Goal: Leave review/rating: Leave review/rating

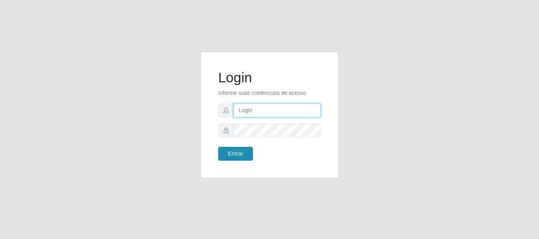
type input "caio@B1"
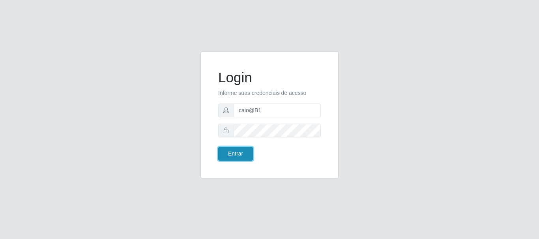
click at [233, 152] on button "Entrar" at bounding box center [235, 154] width 35 height 14
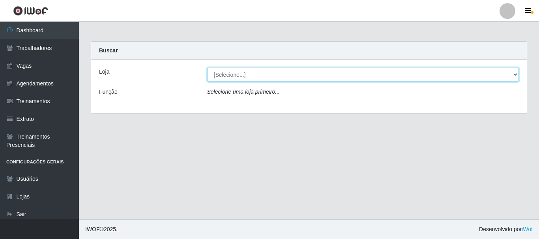
click at [256, 71] on select "[Selecione...] Bemais Supermercados - B1 [GEOGRAPHIC_DATA]" at bounding box center [363, 75] width 312 height 14
click at [207, 68] on select "[Selecione...] Bemais Supermercados - B1 [GEOGRAPHIC_DATA]" at bounding box center [363, 75] width 312 height 14
click at [267, 73] on select "[Selecione...] Bemais Supermercados - B1 [GEOGRAPHIC_DATA]" at bounding box center [363, 75] width 312 height 14
select select "403"
click at [207, 68] on select "[Selecione...] Bemais Supermercados - B1 [GEOGRAPHIC_DATA]" at bounding box center [363, 75] width 312 height 14
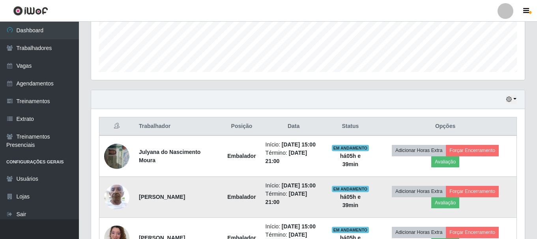
scroll to position [267, 0]
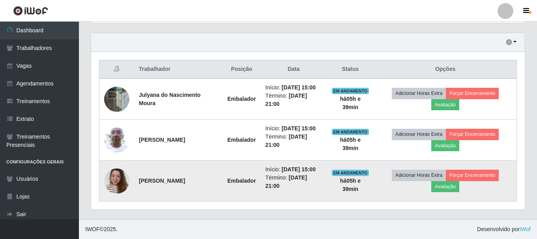
click at [119, 196] on td at bounding box center [116, 181] width 35 height 41
click at [118, 184] on img at bounding box center [116, 181] width 25 height 34
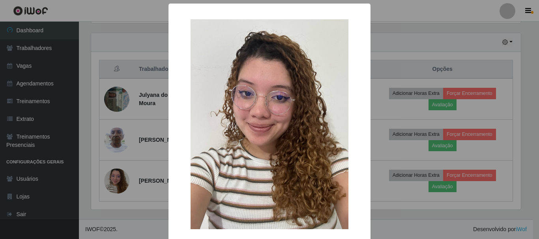
click at [472, 102] on div "× OK Cancel" at bounding box center [269, 119] width 539 height 239
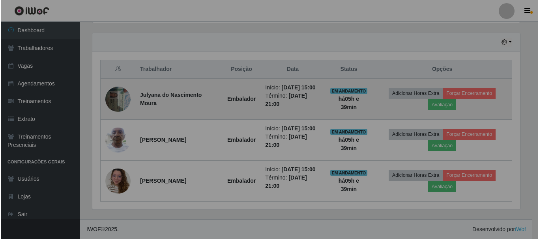
scroll to position [164, 433]
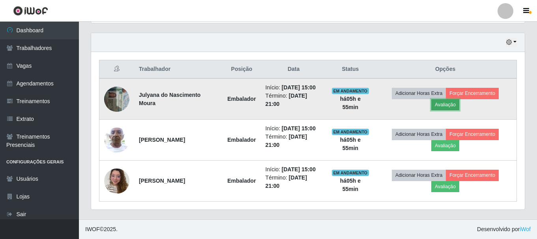
click at [455, 104] on button "Avaliação" at bounding box center [445, 104] width 28 height 11
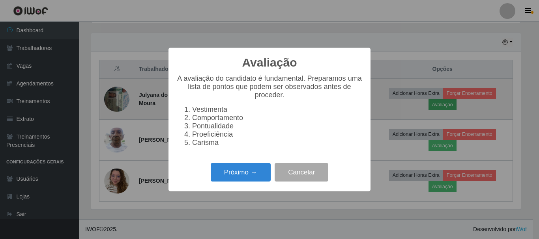
scroll to position [164, 429]
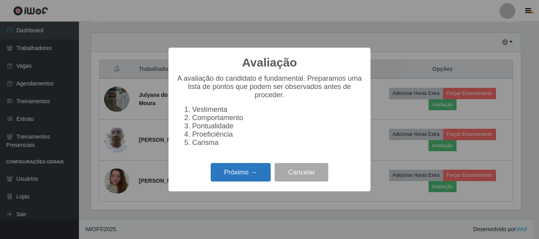
click at [246, 180] on button "Próximo →" at bounding box center [241, 172] width 60 height 19
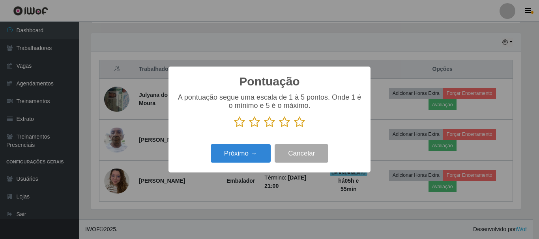
click at [297, 121] on icon at bounding box center [299, 122] width 11 height 12
click at [294, 128] on input "radio" at bounding box center [294, 128] width 0 height 0
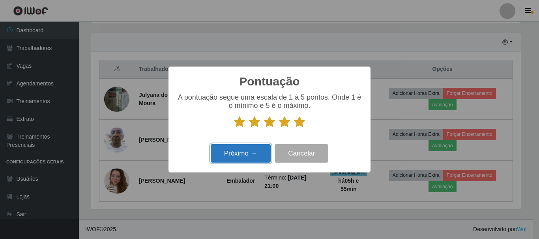
click at [251, 153] on button "Próximo →" at bounding box center [241, 153] width 60 height 19
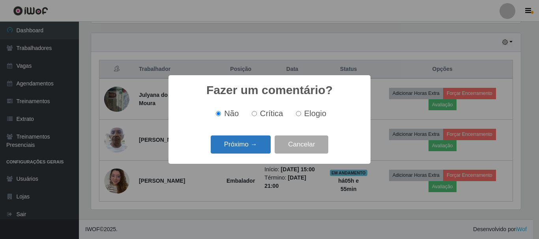
click at [254, 146] on button "Próximo →" at bounding box center [241, 145] width 60 height 19
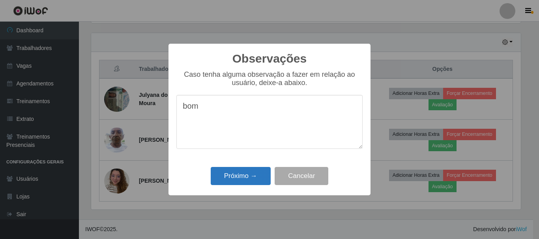
type textarea "bom"
click at [246, 177] on button "Próximo →" at bounding box center [241, 176] width 60 height 19
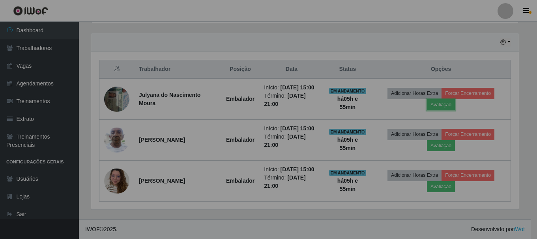
scroll to position [164, 433]
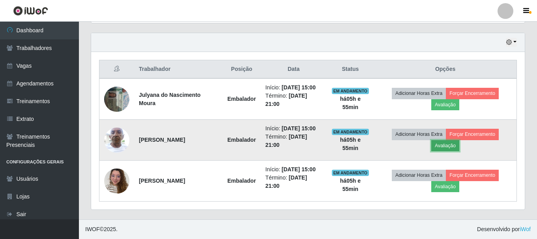
click at [444, 146] on button "Avaliação" at bounding box center [445, 145] width 28 height 11
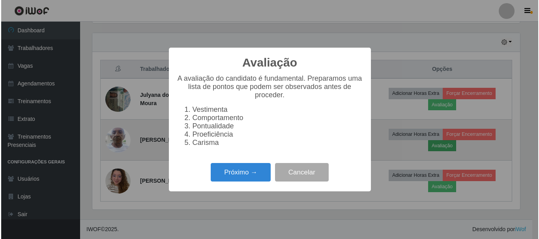
scroll to position [164, 429]
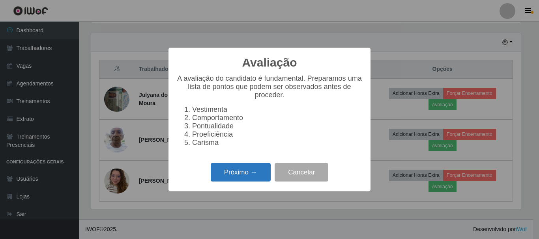
click at [252, 170] on button "Próximo →" at bounding box center [241, 172] width 60 height 19
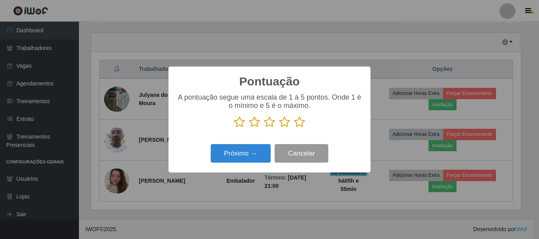
scroll to position [394163, 393898]
drag, startPoint x: 297, startPoint y: 126, endPoint x: 280, endPoint y: 139, distance: 21.7
click at [297, 125] on icon at bounding box center [299, 122] width 11 height 12
click at [294, 128] on input "radio" at bounding box center [294, 128] width 0 height 0
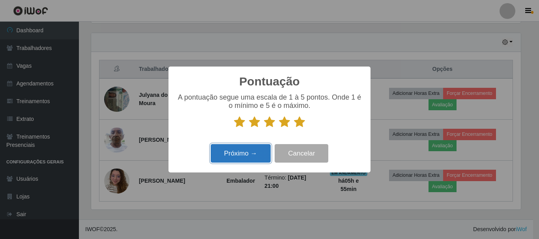
click at [251, 154] on button "Próximo →" at bounding box center [241, 153] width 60 height 19
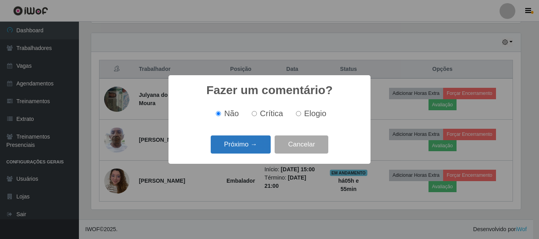
click at [257, 149] on button "Próximo →" at bounding box center [241, 145] width 60 height 19
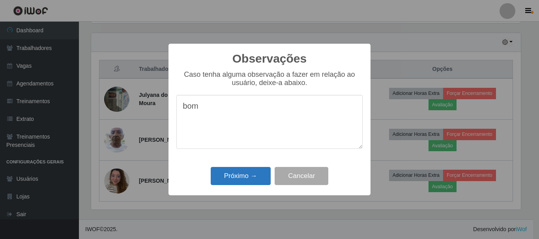
type textarea "bom"
click at [235, 180] on button "Próximo →" at bounding box center [241, 176] width 60 height 19
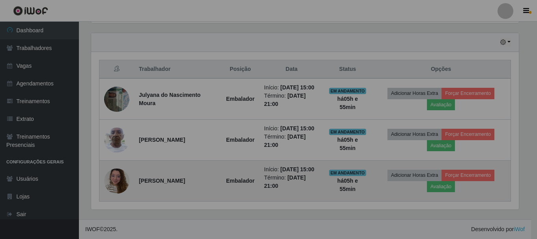
scroll to position [164, 433]
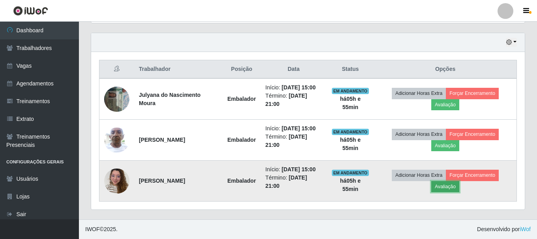
click at [442, 188] on button "Avaliação" at bounding box center [445, 186] width 28 height 11
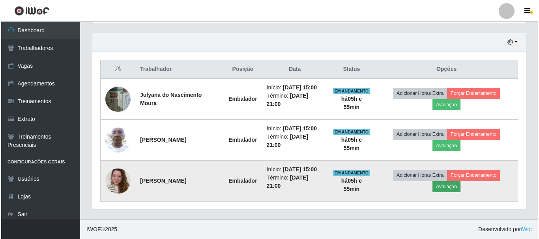
scroll to position [164, 429]
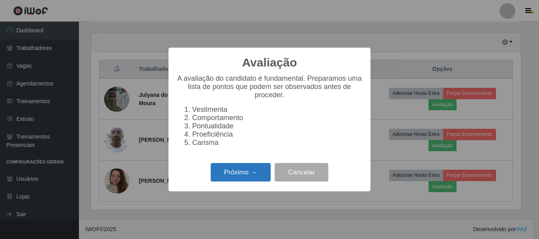
click at [235, 177] on button "Próximo →" at bounding box center [241, 172] width 60 height 19
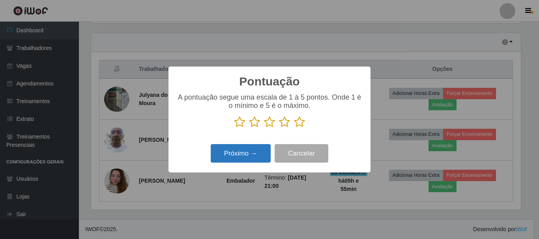
scroll to position [394163, 393898]
click at [298, 125] on icon at bounding box center [299, 122] width 11 height 12
click at [294, 128] on input "radio" at bounding box center [294, 128] width 0 height 0
click at [248, 155] on button "Próximo →" at bounding box center [241, 153] width 60 height 19
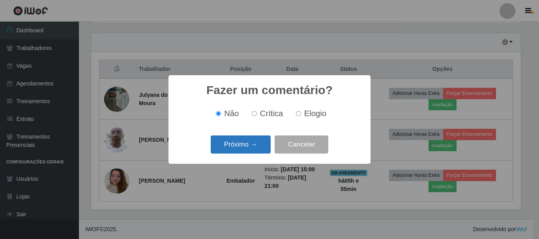
click at [251, 148] on button "Próximo →" at bounding box center [241, 145] width 60 height 19
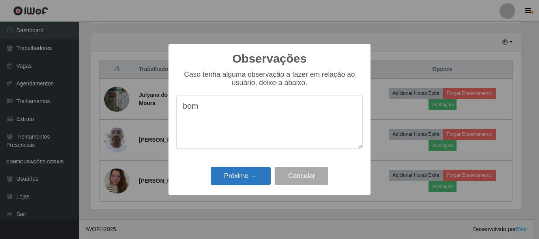
type textarea "bom"
click at [247, 173] on button "Próximo →" at bounding box center [241, 176] width 60 height 19
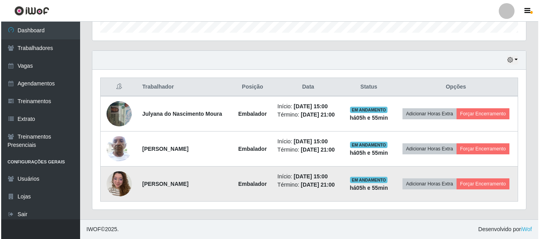
scroll to position [249, 0]
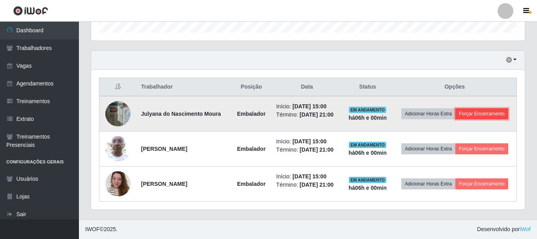
click at [496, 115] on button "Forçar Encerramento" at bounding box center [481, 113] width 53 height 11
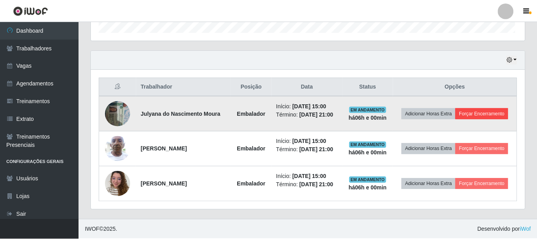
scroll to position [164, 429]
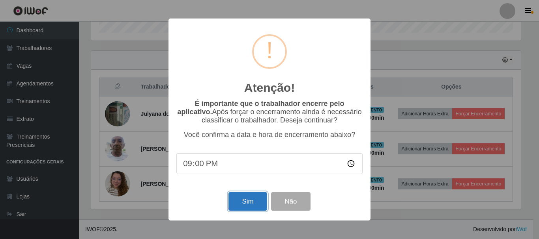
click at [251, 209] on button "Sim" at bounding box center [247, 201] width 38 height 19
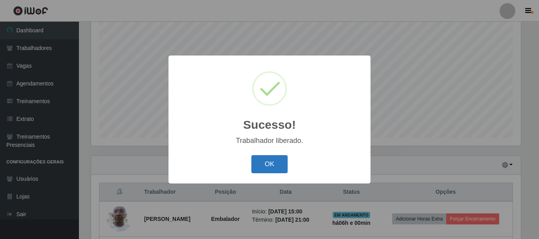
click at [287, 162] on button "OK" at bounding box center [269, 164] width 37 height 19
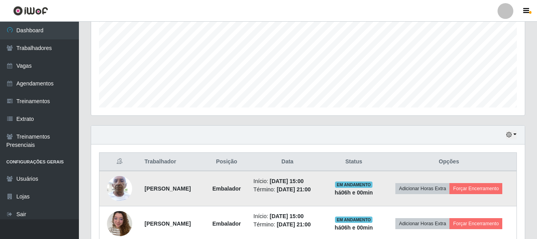
scroll to position [214, 0]
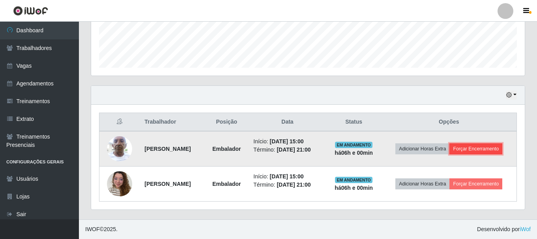
click at [483, 149] on button "Forçar Encerramento" at bounding box center [475, 149] width 53 height 11
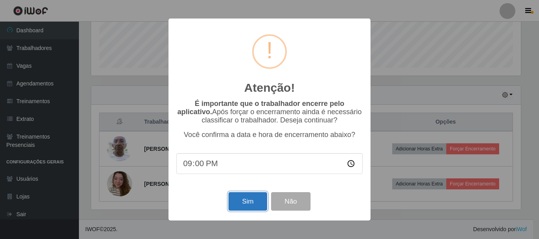
click at [243, 203] on button "Sim" at bounding box center [247, 201] width 38 height 19
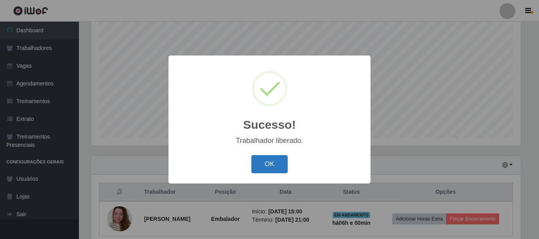
click at [269, 168] on button "OK" at bounding box center [269, 164] width 37 height 19
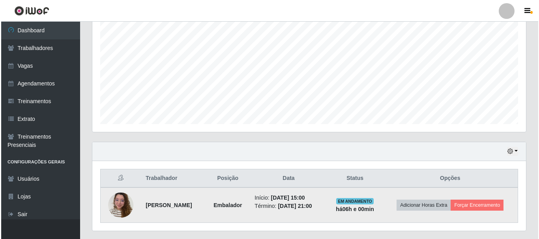
scroll to position [179, 0]
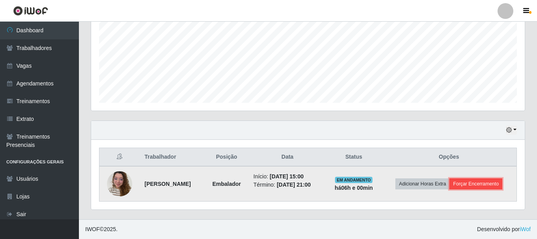
click at [485, 182] on button "Forçar Encerramento" at bounding box center [475, 184] width 53 height 11
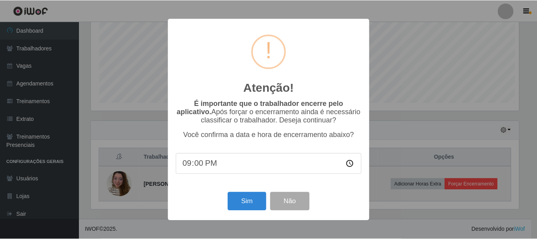
scroll to position [164, 429]
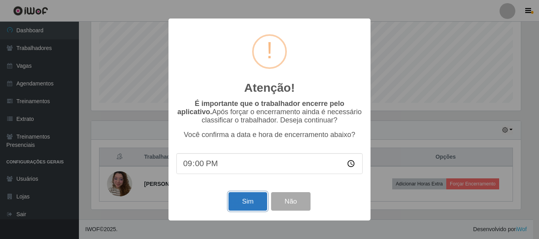
click at [243, 198] on button "Sim" at bounding box center [247, 201] width 38 height 19
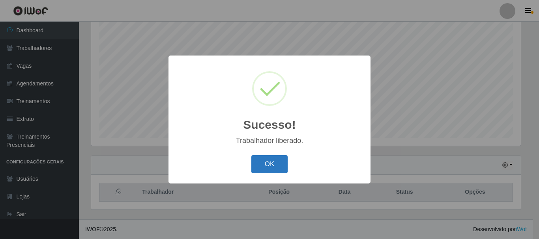
click at [286, 163] on button "OK" at bounding box center [269, 164] width 37 height 19
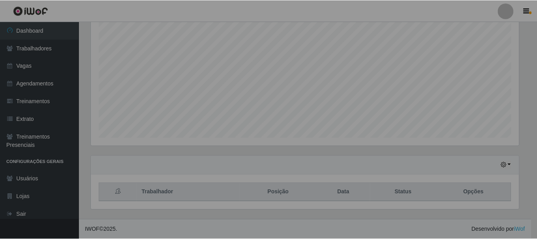
scroll to position [164, 433]
